Goal: Information Seeking & Learning: Understand process/instructions

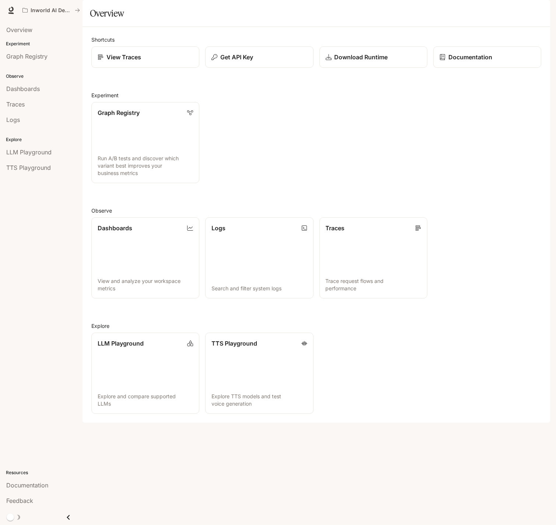
drag, startPoint x: 0, startPoint y: 0, endPoint x: 226, endPoint y: 47, distance: 230.5
click at [225, 27] on section "Overview" at bounding box center [315, 13] width 467 height 27
click at [245, 61] on p "Get API Key" at bounding box center [236, 57] width 33 height 9
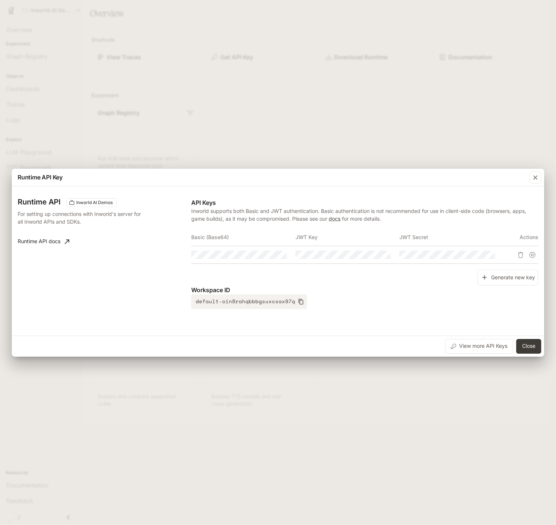
drag, startPoint x: 266, startPoint y: 129, endPoint x: 265, endPoint y: 126, distance: 3.8
click at [266, 129] on div "Runtime API Key Runtime API Inworld AI Demos For setting up connections with In…" at bounding box center [278, 262] width 556 height 525
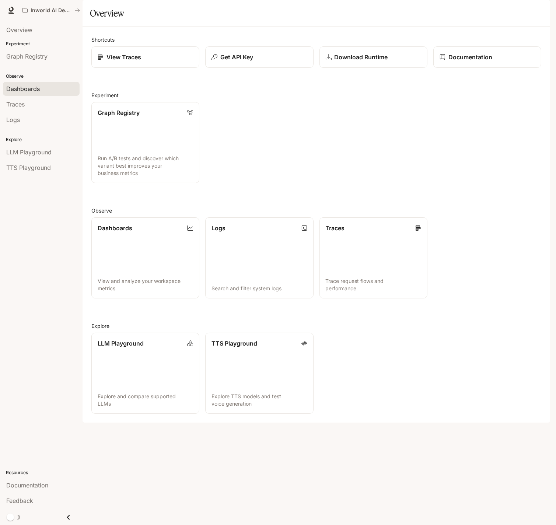
click at [29, 87] on span "Dashboards" at bounding box center [23, 88] width 34 height 9
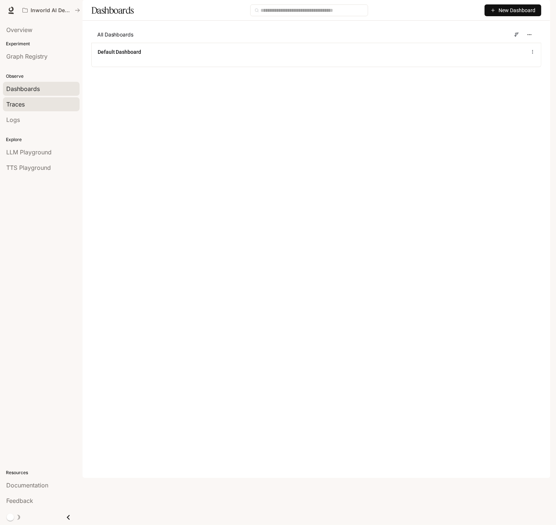
click at [23, 105] on span "Traces" at bounding box center [15, 104] width 18 height 9
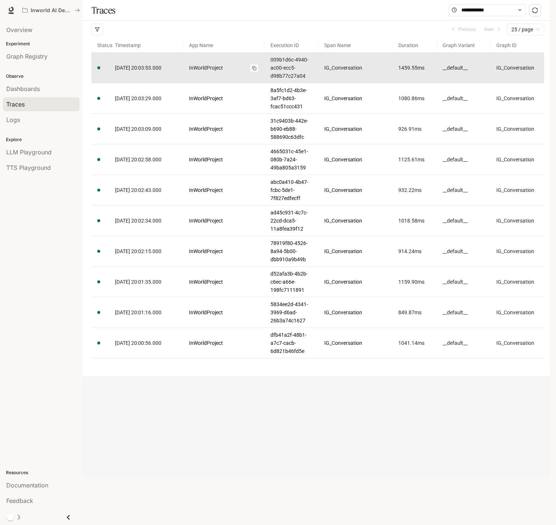
click at [255, 73] on button at bounding box center [254, 68] width 9 height 9
click at [217, 72] on link "InWorldProject" at bounding box center [224, 68] width 70 height 8
